Goal: Book appointment/travel/reservation

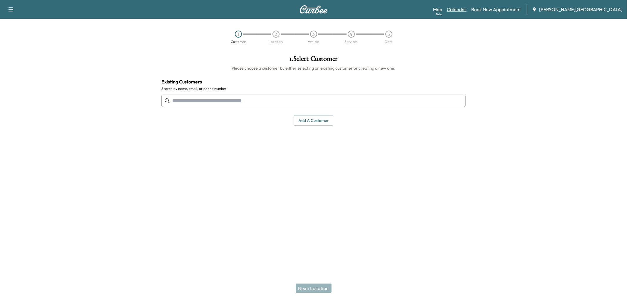
click at [466, 11] on link "Calendar" at bounding box center [457, 9] width 20 height 7
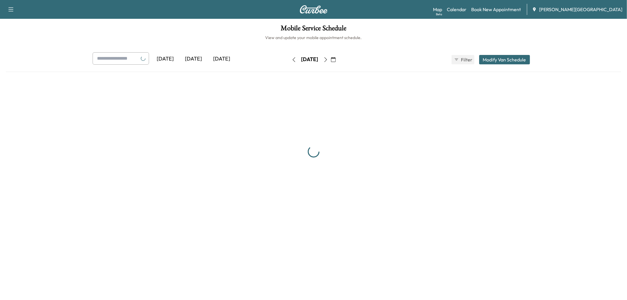
click at [208, 66] on div "[DATE]" at bounding box center [194, 59] width 28 height 14
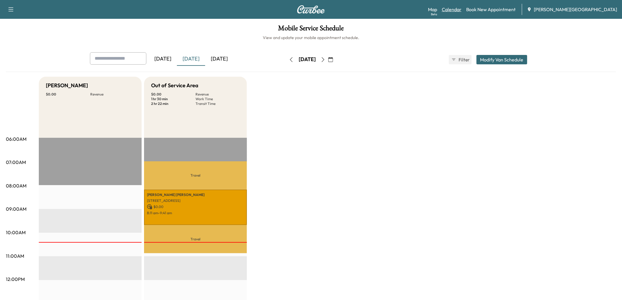
click at [457, 13] on link "Calendar" at bounding box center [452, 9] width 20 height 7
